Goal: Communication & Community: Answer question/provide support

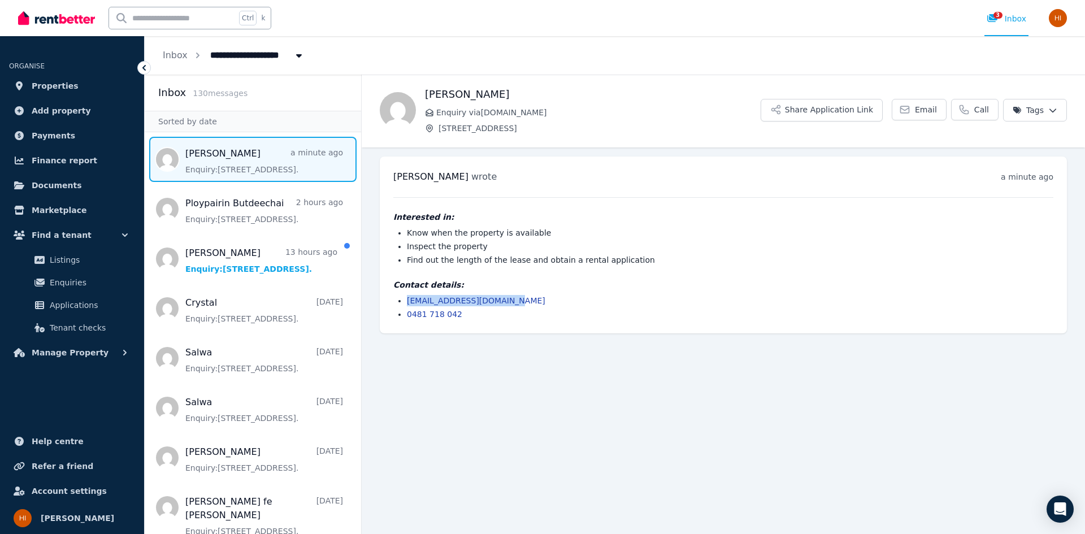
drag, startPoint x: 510, startPoint y: 302, endPoint x: 407, endPoint y: 303, distance: 102.9
click at [407, 303] on li "[EMAIL_ADDRESS][DOMAIN_NAME]" at bounding box center [730, 300] width 647 height 11
copy link "[EMAIL_ADDRESS][DOMAIN_NAME]"
click at [564, 302] on li "[EMAIL_ADDRESS][DOMAIN_NAME]" at bounding box center [730, 300] width 647 height 11
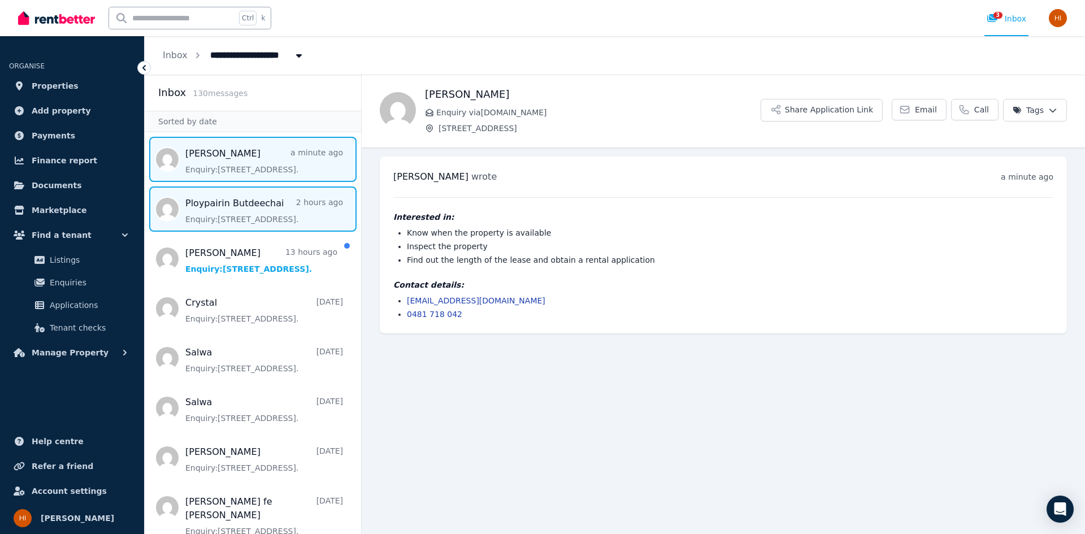
click at [242, 216] on span "Message list" at bounding box center [253, 209] width 216 height 45
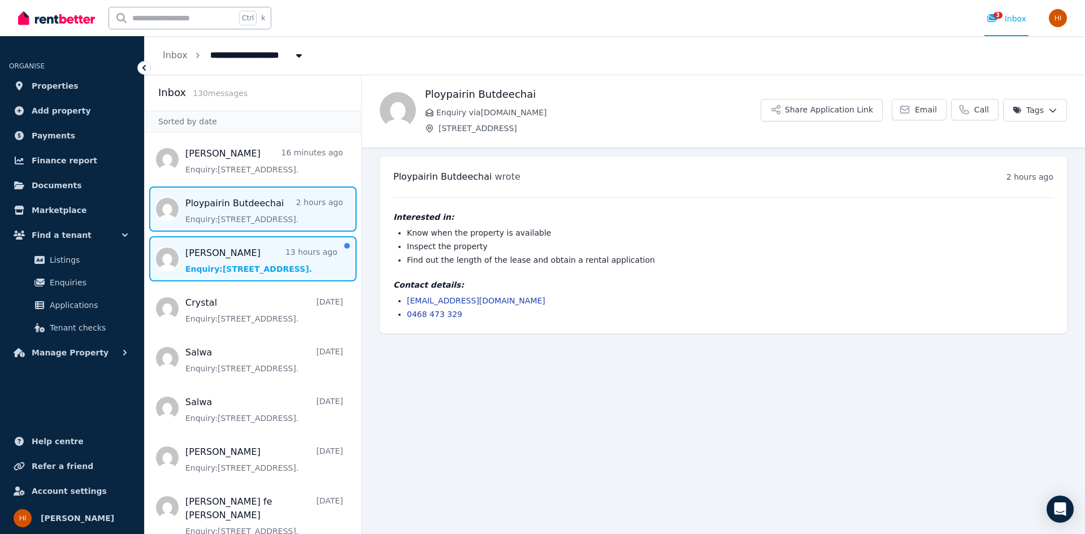
click at [237, 271] on span "Message list" at bounding box center [253, 258] width 216 height 45
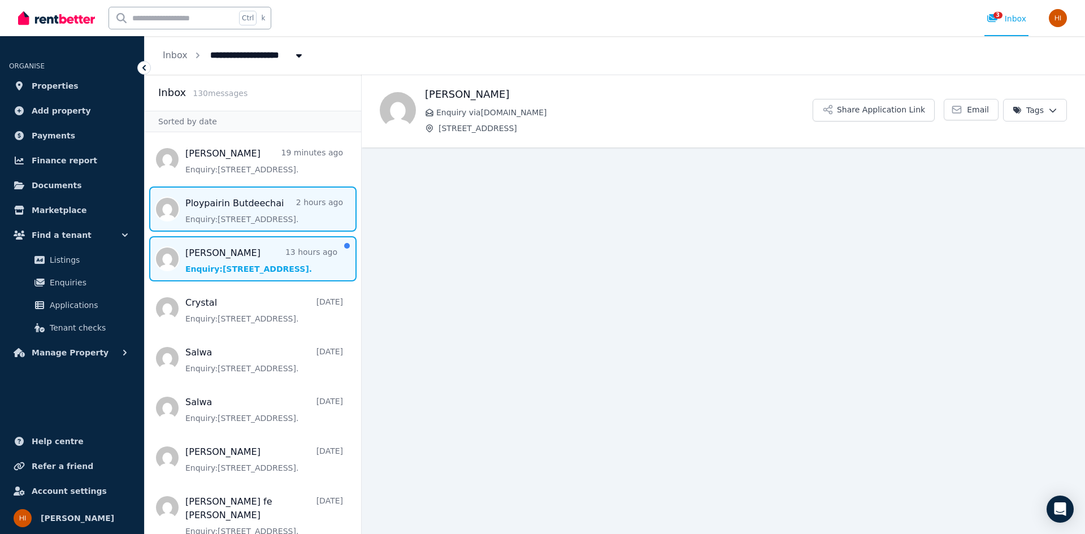
click at [231, 223] on span "Message list" at bounding box center [253, 209] width 216 height 45
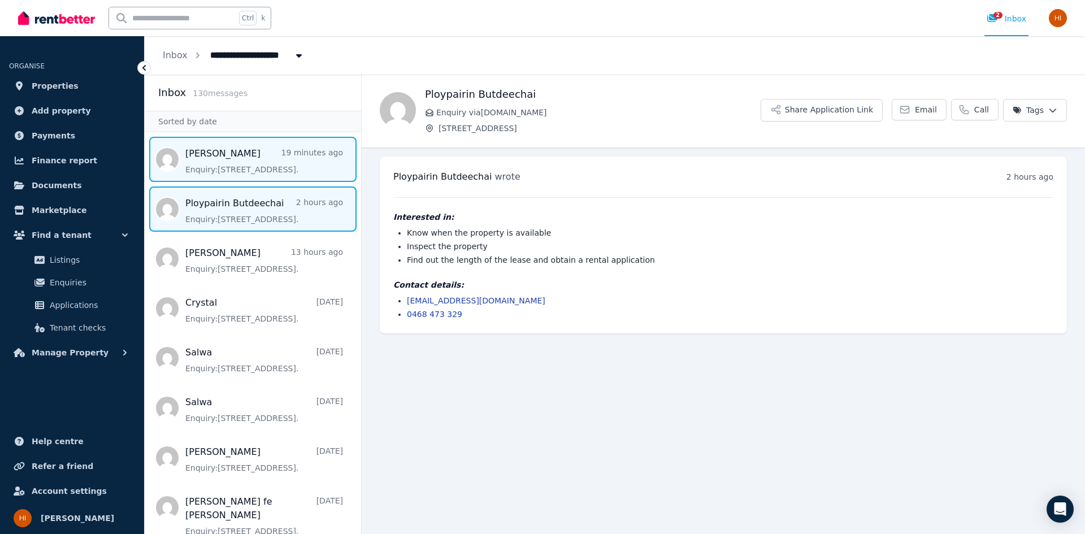
click at [235, 163] on span "Message list" at bounding box center [253, 159] width 216 height 45
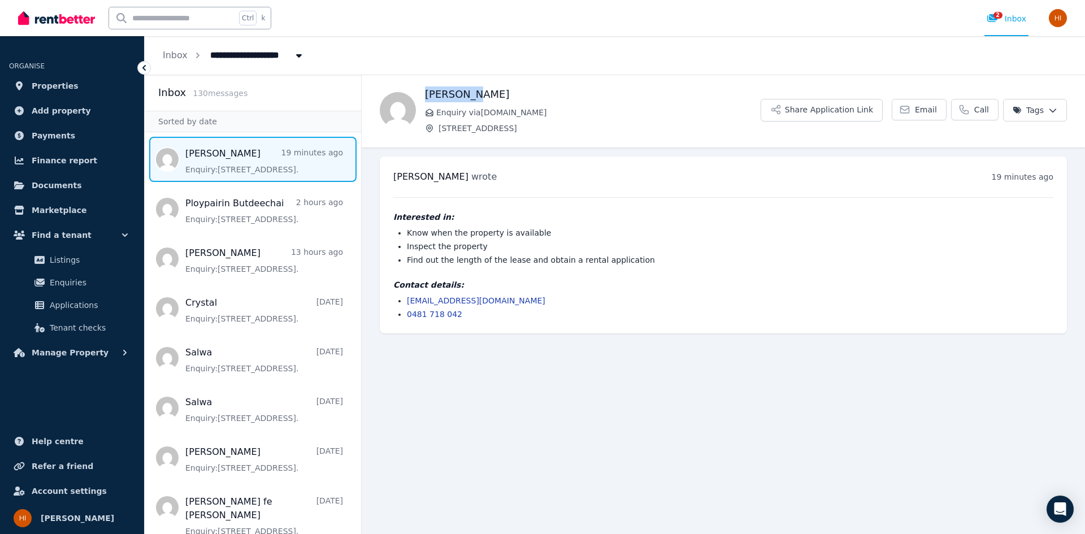
drag, startPoint x: 471, startPoint y: 93, endPoint x: 426, endPoint y: 91, distance: 44.7
click at [426, 91] on h1 "[PERSON_NAME]" at bounding box center [593, 94] width 336 height 16
copy h1 "[PERSON_NAME]"
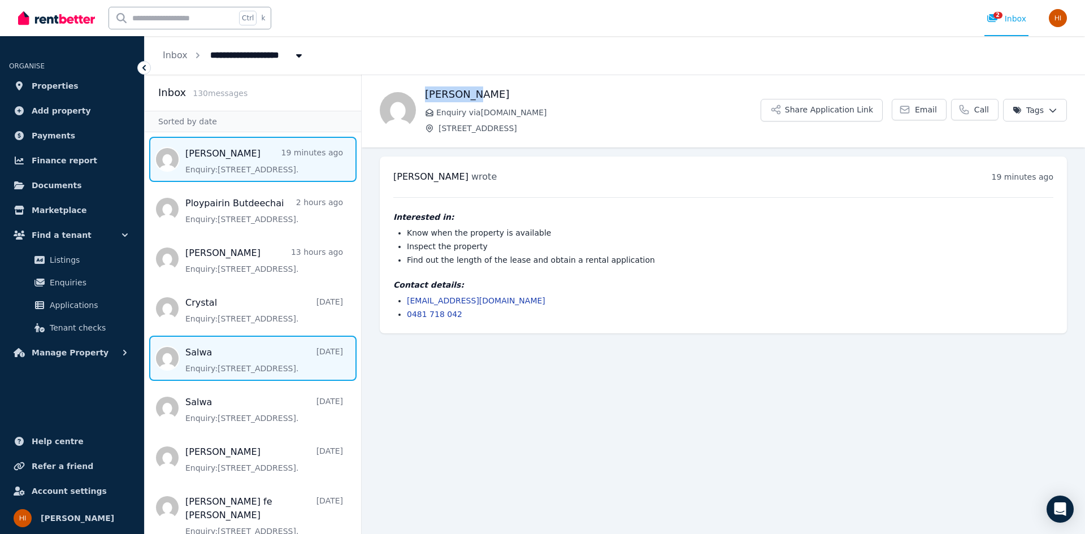
click at [202, 355] on span "Message list" at bounding box center [253, 358] width 216 height 45
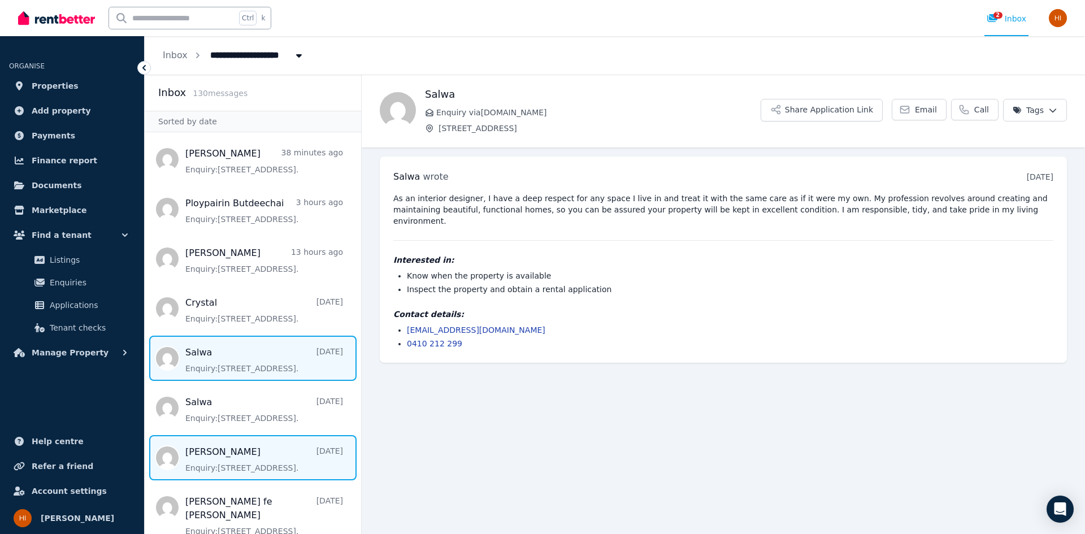
click at [214, 450] on span "Message list" at bounding box center [253, 457] width 216 height 45
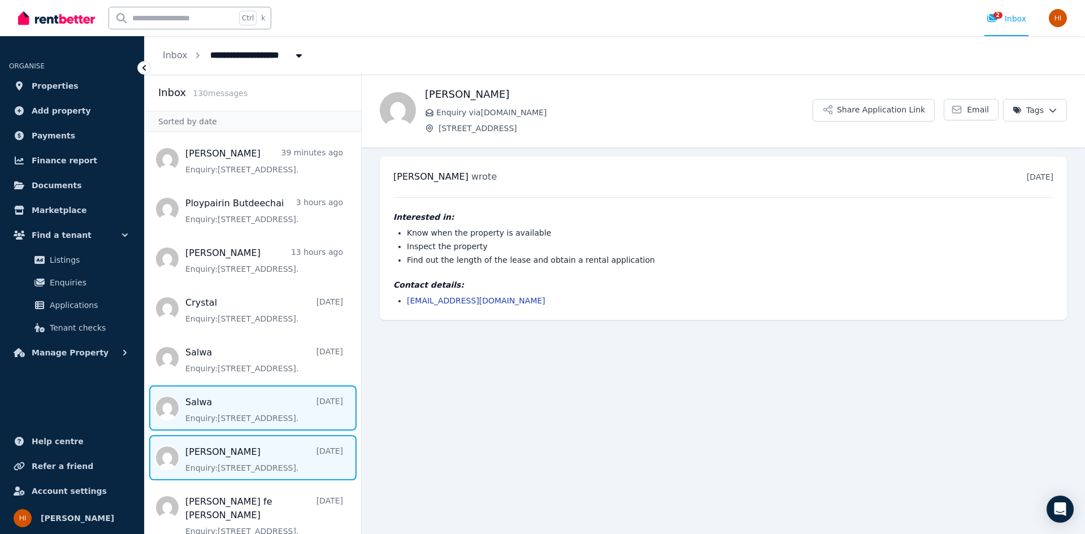
click at [246, 405] on span "Message list" at bounding box center [253, 407] width 216 height 45
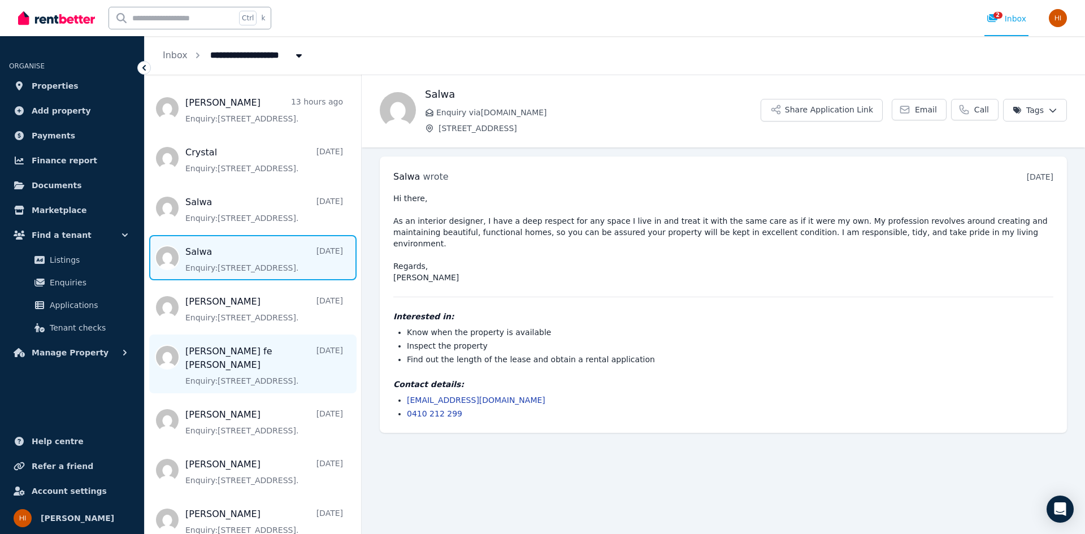
scroll to position [170, 0]
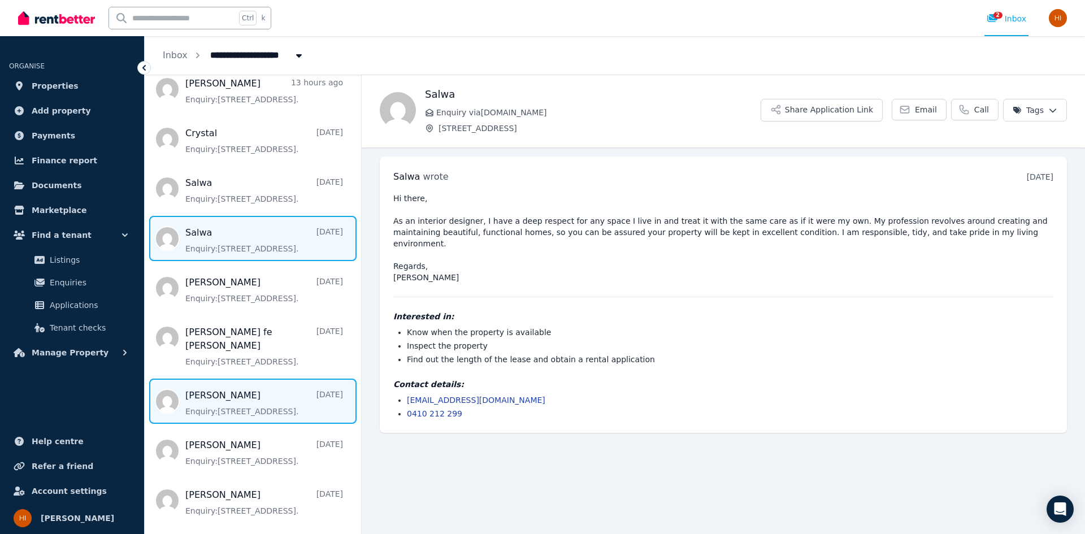
click at [230, 397] on span "Message list" at bounding box center [253, 401] width 216 height 45
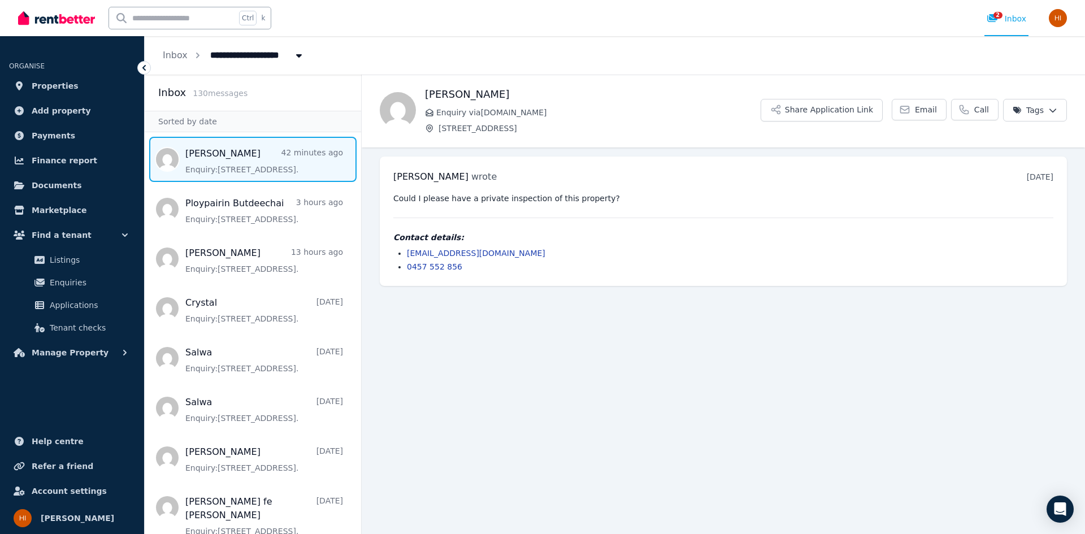
click at [223, 161] on span "Message list" at bounding box center [253, 159] width 216 height 45
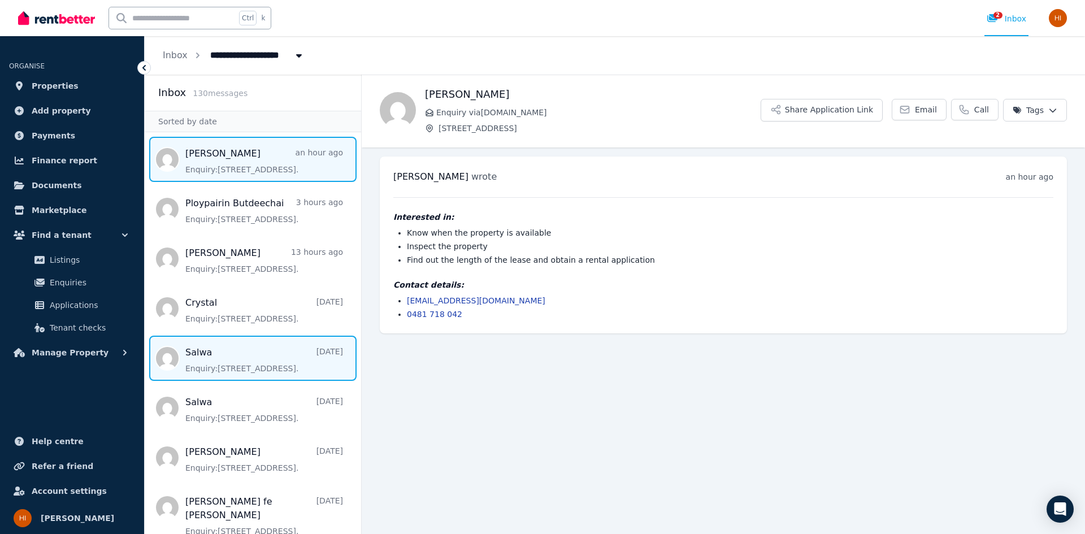
click at [239, 359] on span "Message list" at bounding box center [253, 358] width 216 height 45
